Goal: Task Accomplishment & Management: Use online tool/utility

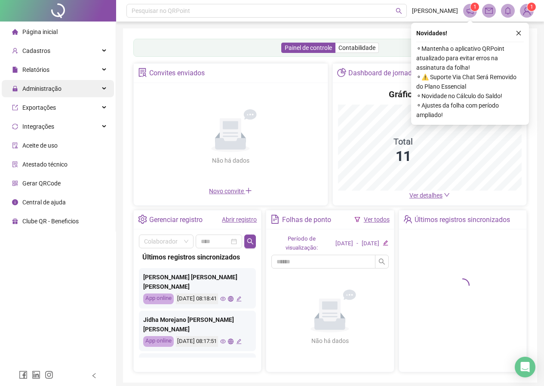
click at [46, 89] on span "Administração" at bounding box center [41, 88] width 39 height 7
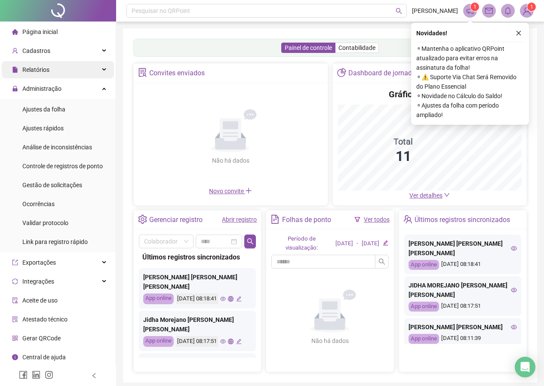
click at [45, 72] on span "Relatórios" at bounding box center [35, 69] width 27 height 7
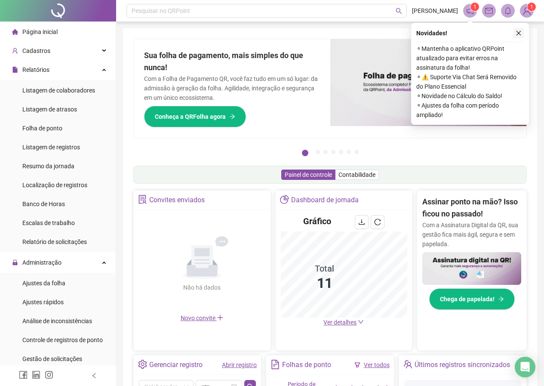
click at [518, 34] on icon "close" at bounding box center [519, 33] width 5 height 5
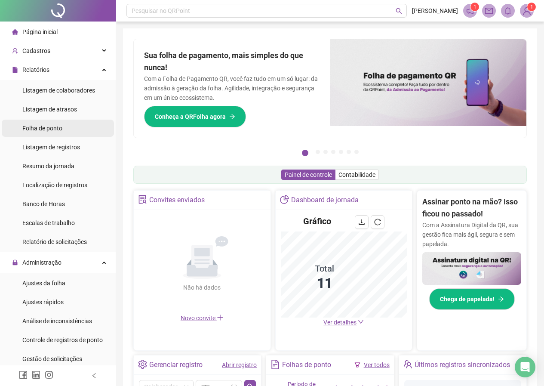
click at [46, 125] on span "Folha de ponto" at bounding box center [42, 128] width 40 height 7
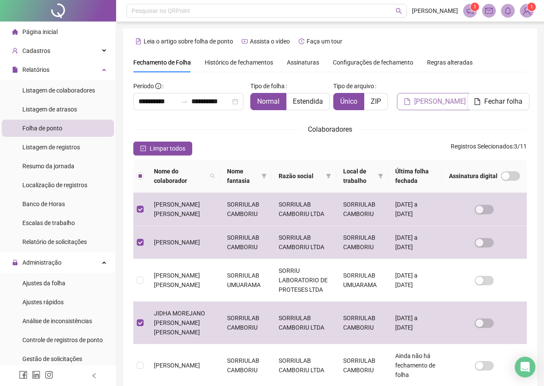
click at [428, 101] on span "[PERSON_NAME]" at bounding box center [440, 101] width 52 height 10
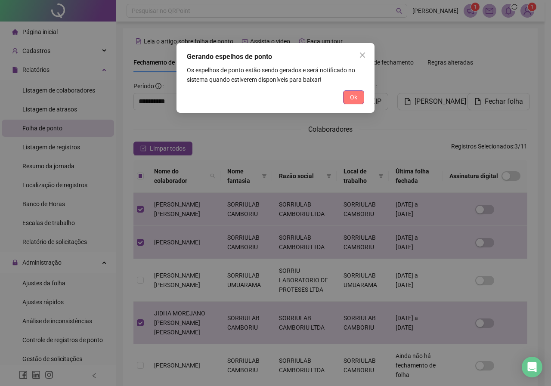
click at [350, 96] on span "Ok" at bounding box center [353, 96] width 7 height 9
